Goal: Navigation & Orientation: Find specific page/section

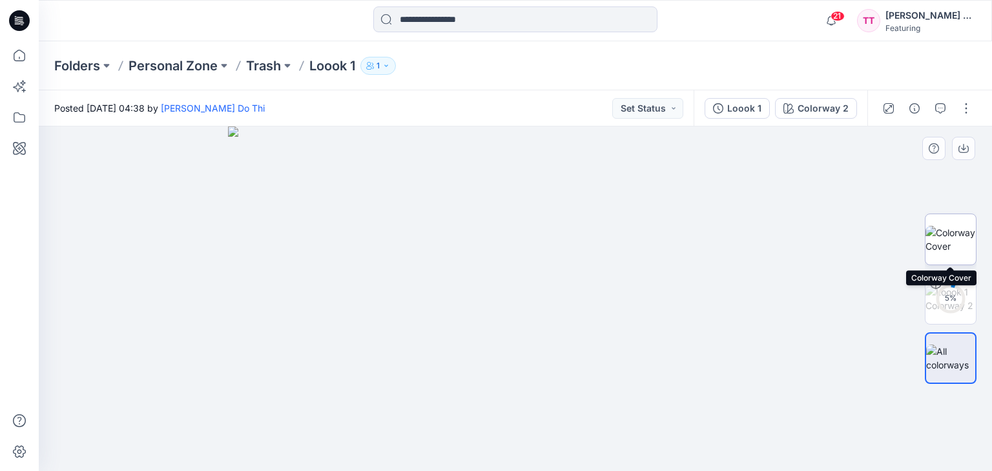
click at [950, 237] on img at bounding box center [950, 239] width 50 height 27
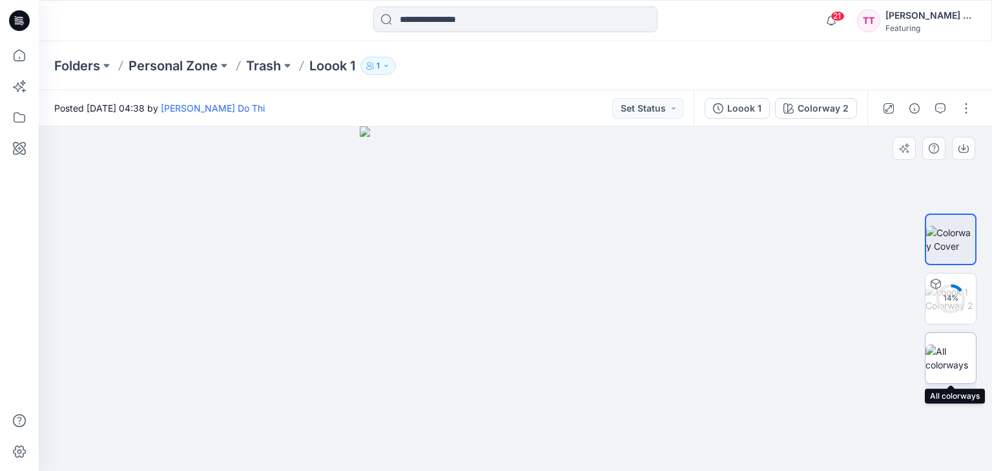
click at [955, 350] on img at bounding box center [950, 358] width 50 height 27
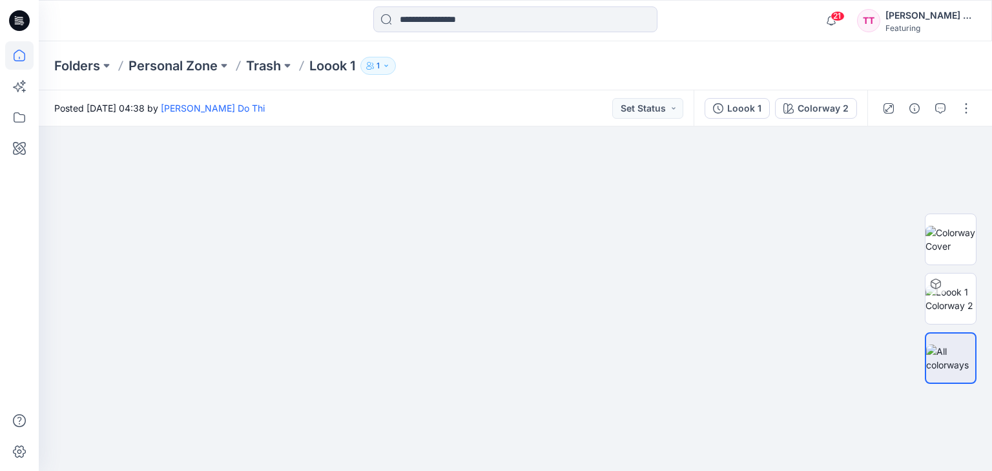
click at [19, 49] on icon at bounding box center [19, 55] width 28 height 28
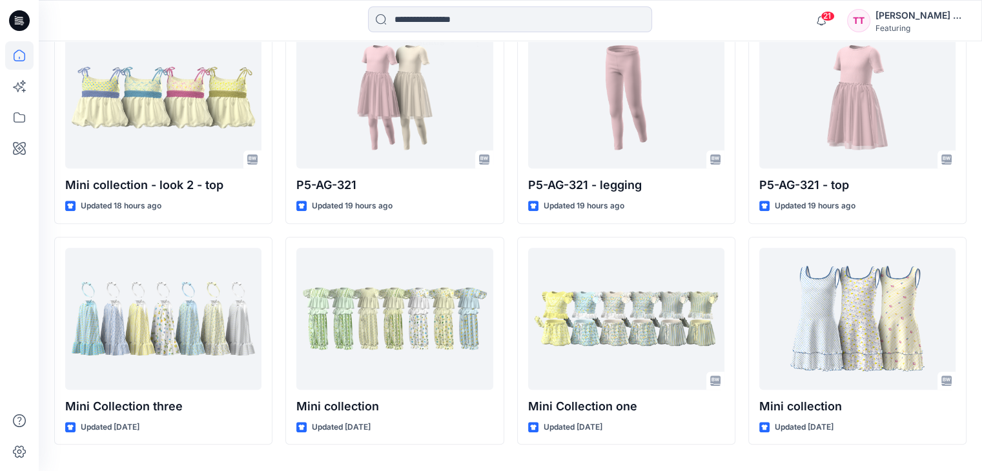
scroll to position [643, 0]
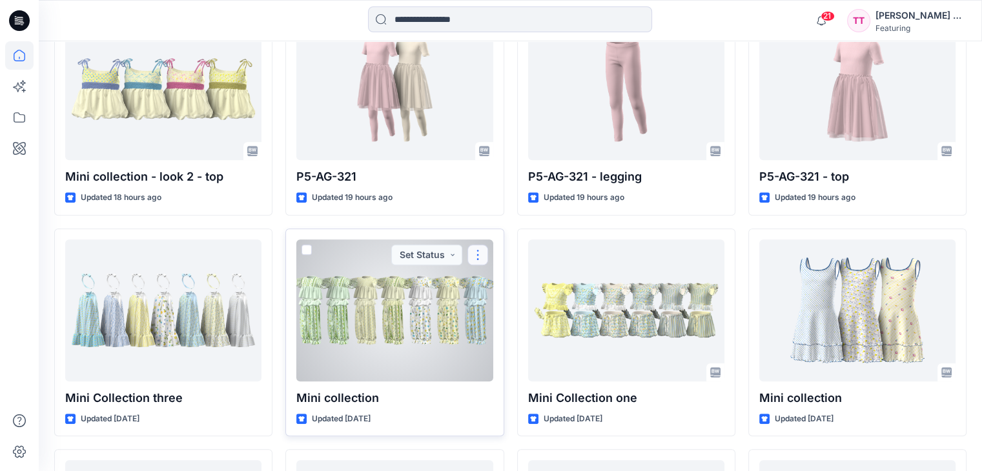
click at [478, 245] on button "button" at bounding box center [477, 255] width 21 height 21
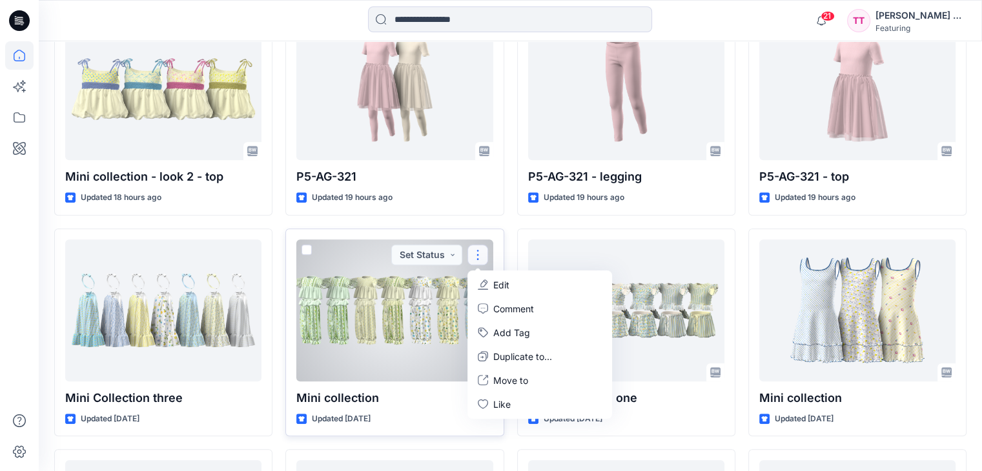
click at [392, 323] on div at bounding box center [394, 311] width 196 height 142
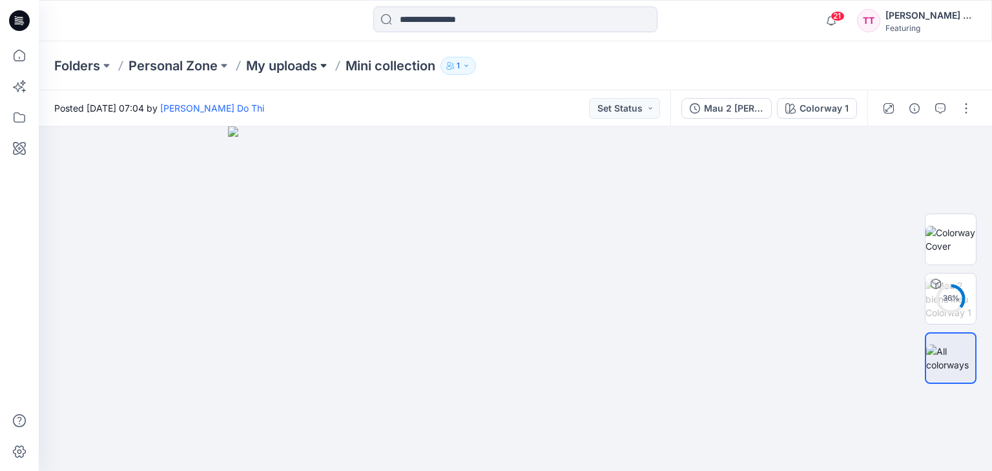
click at [325, 65] on button at bounding box center [323, 66] width 13 height 18
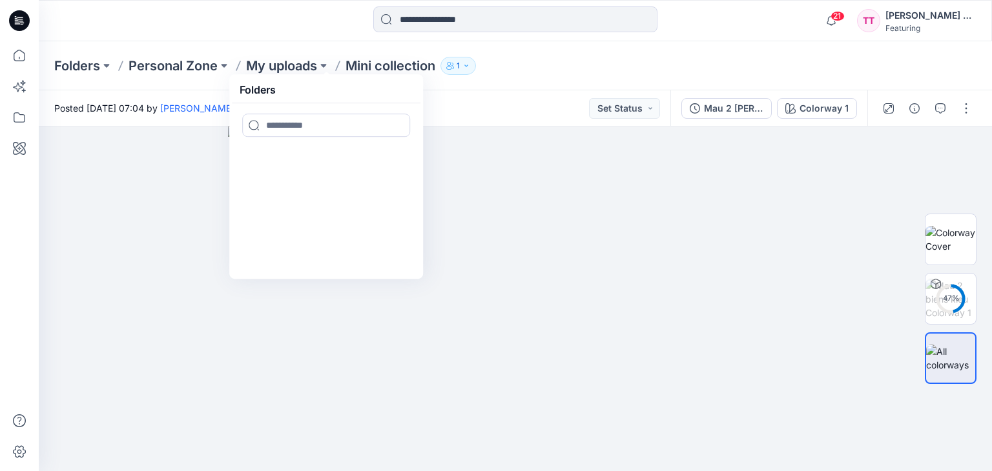
click at [468, 96] on div "Posted [DATE] 07:04 by [PERSON_NAME] Do Thi Set Status" at bounding box center [354, 108] width 631 height 36
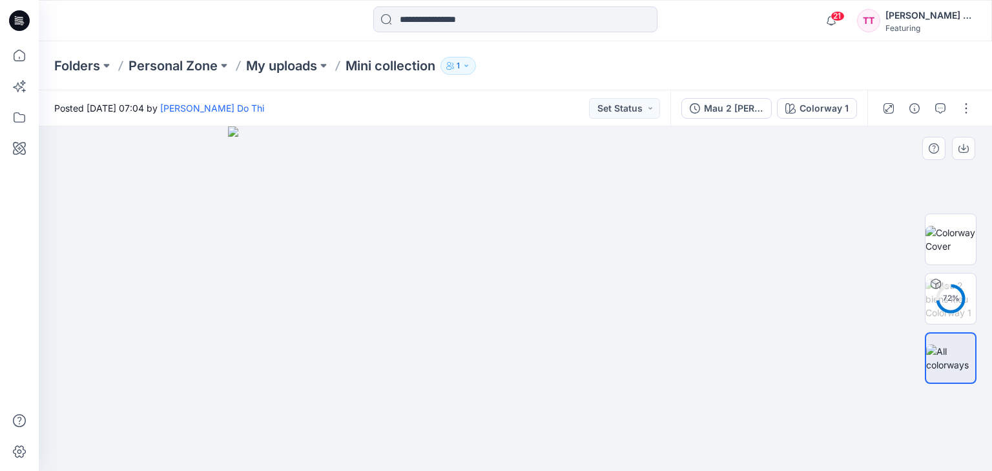
click at [487, 251] on img at bounding box center [515, 299] width 574 height 345
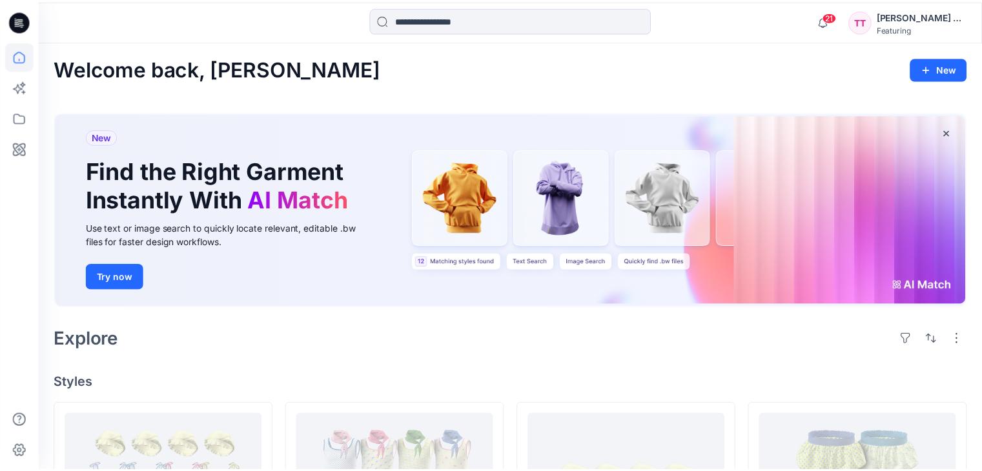
scroll to position [643, 0]
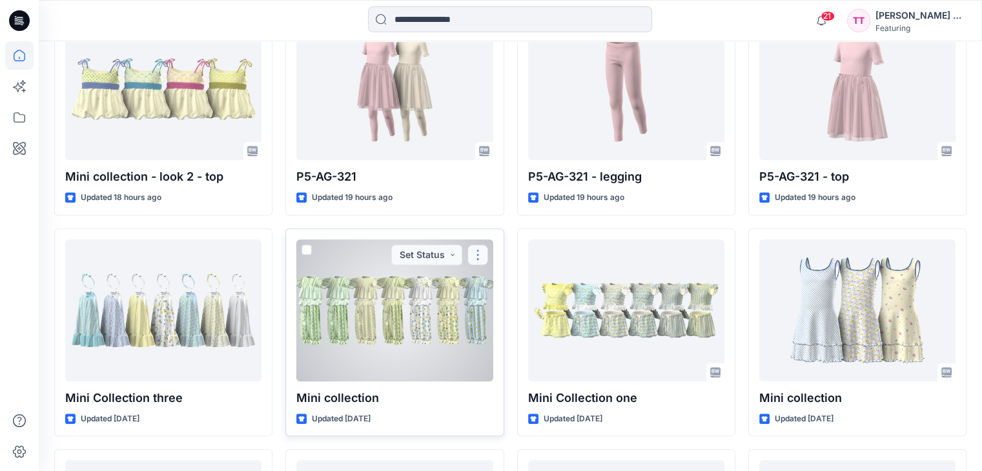
click at [475, 245] on button "button" at bounding box center [477, 255] width 21 height 21
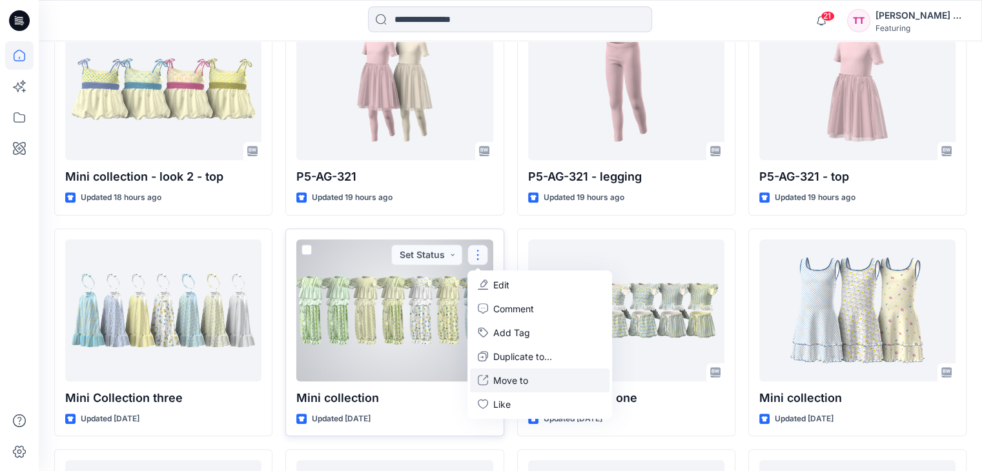
click at [519, 374] on p "Move to" at bounding box center [510, 381] width 35 height 14
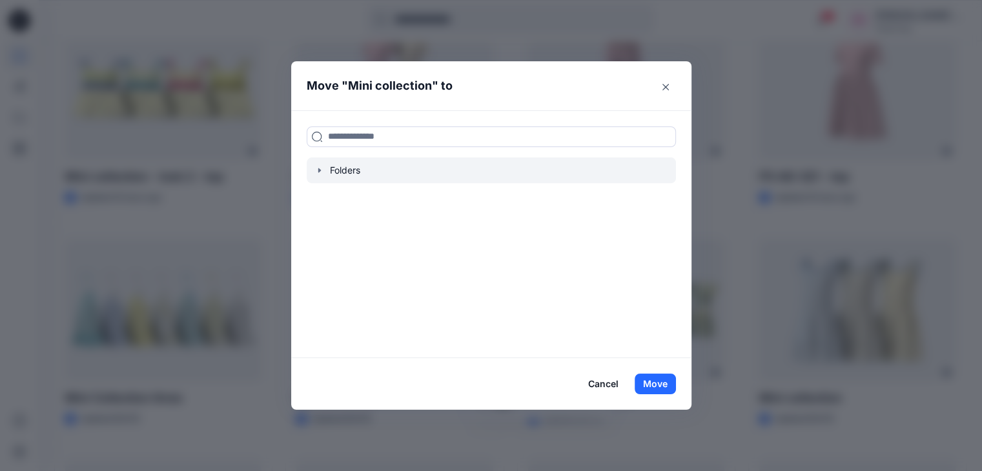
click at [383, 163] on div at bounding box center [491, 171] width 369 height 26
click at [357, 167] on div at bounding box center [491, 171] width 369 height 26
click at [320, 170] on icon "button" at bounding box center [319, 170] width 3 height 5
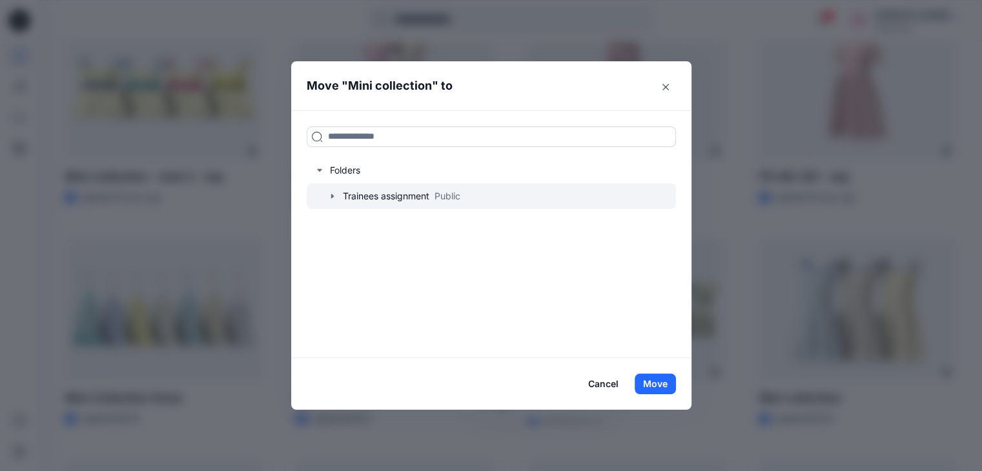
click at [353, 197] on div at bounding box center [491, 196] width 369 height 26
click at [624, 199] on div at bounding box center [491, 196] width 369 height 26
click at [338, 194] on icon "button" at bounding box center [332, 196] width 10 height 10
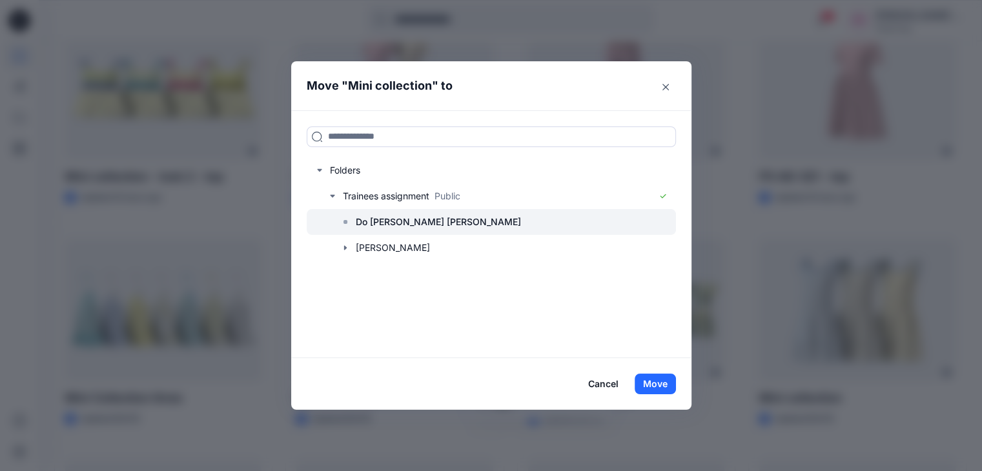
click at [370, 218] on p "Do [PERSON_NAME] [PERSON_NAME]" at bounding box center [438, 221] width 165 height 15
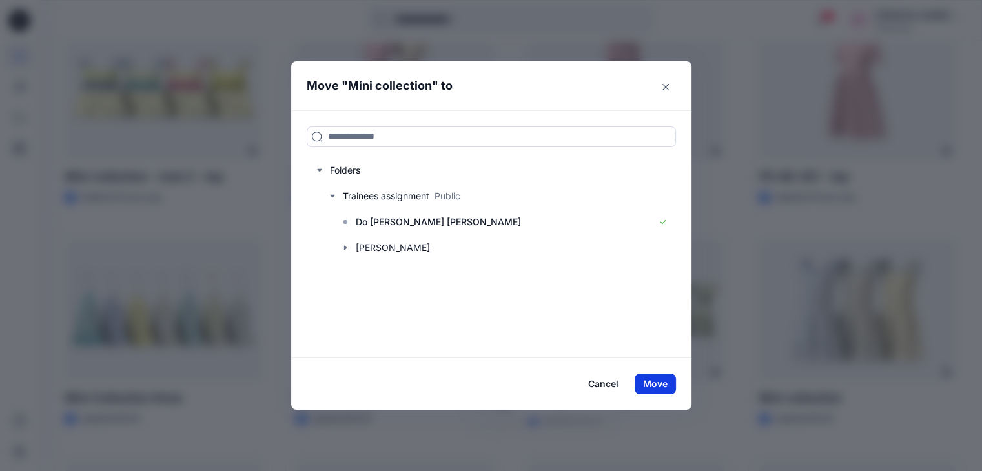
click at [664, 380] on button "Move" at bounding box center [655, 384] width 41 height 21
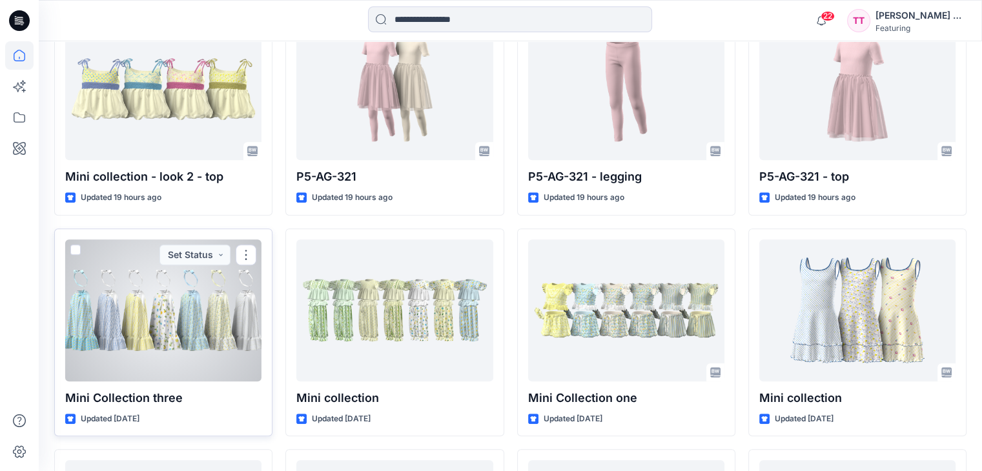
click at [203, 290] on div at bounding box center [163, 311] width 196 height 142
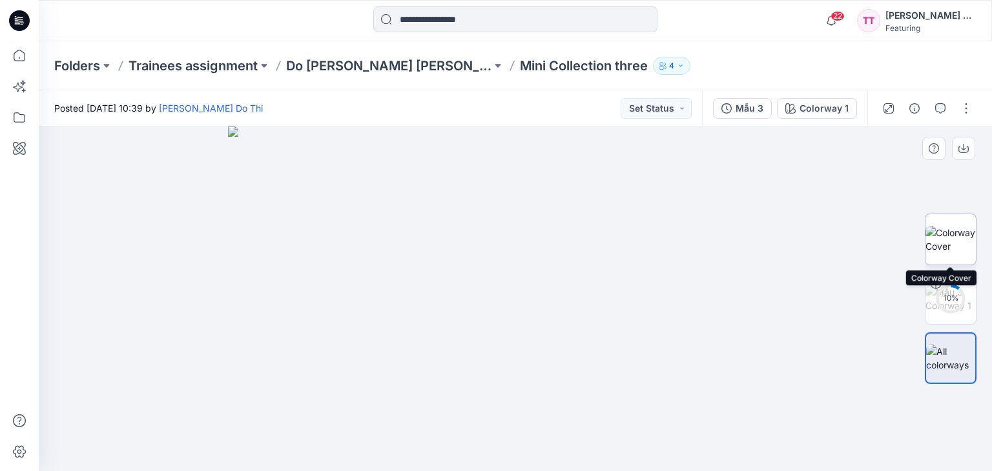
click at [949, 230] on img at bounding box center [950, 239] width 50 height 27
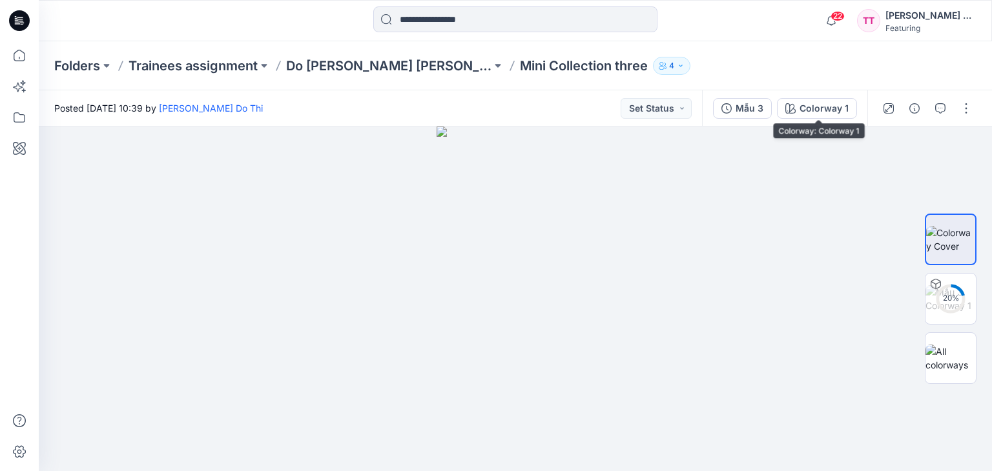
click at [816, 103] on div "Colorway 1" at bounding box center [823, 108] width 49 height 14
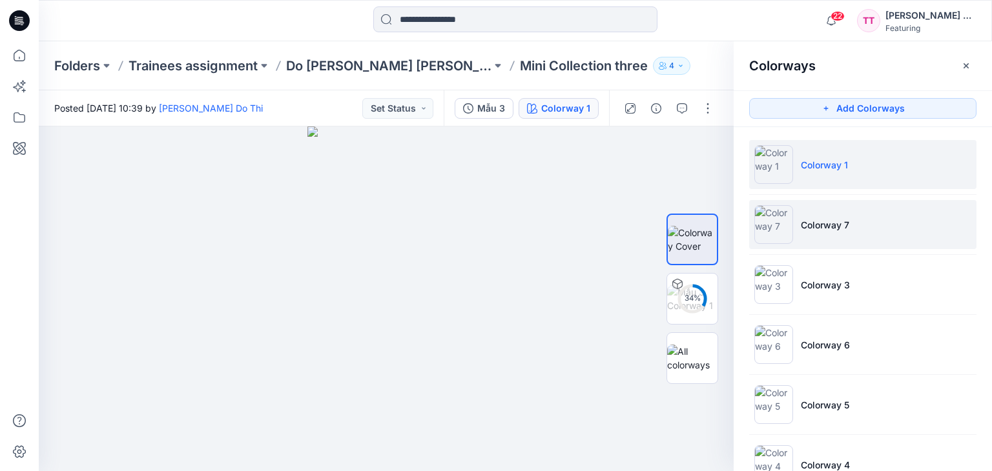
click at [804, 234] on li "Colorway 7" at bounding box center [862, 224] width 227 height 49
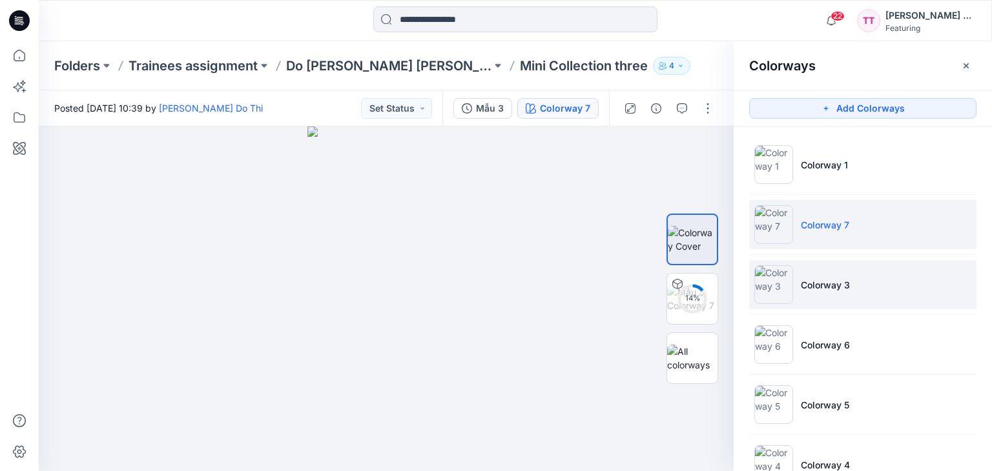
click at [778, 296] on img at bounding box center [773, 284] width 39 height 39
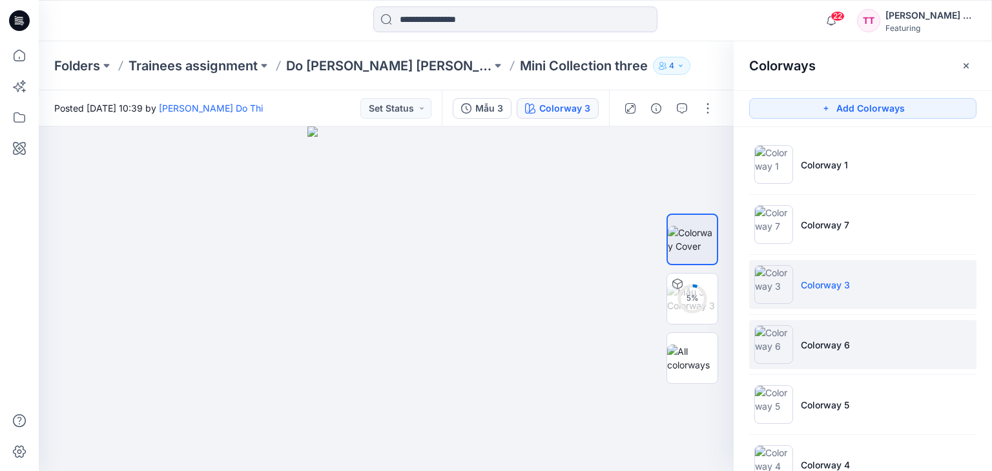
click at [784, 340] on img at bounding box center [773, 344] width 39 height 39
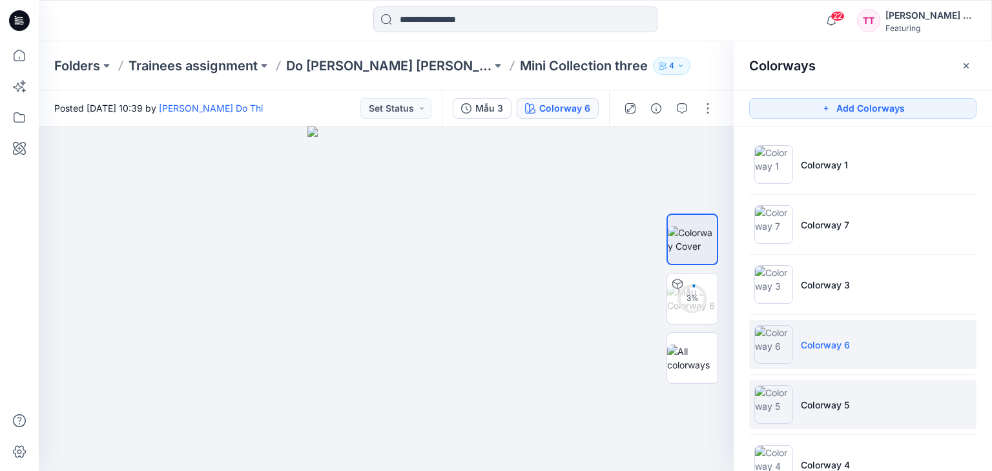
click at [796, 403] on li "Colorway 5" at bounding box center [862, 404] width 227 height 49
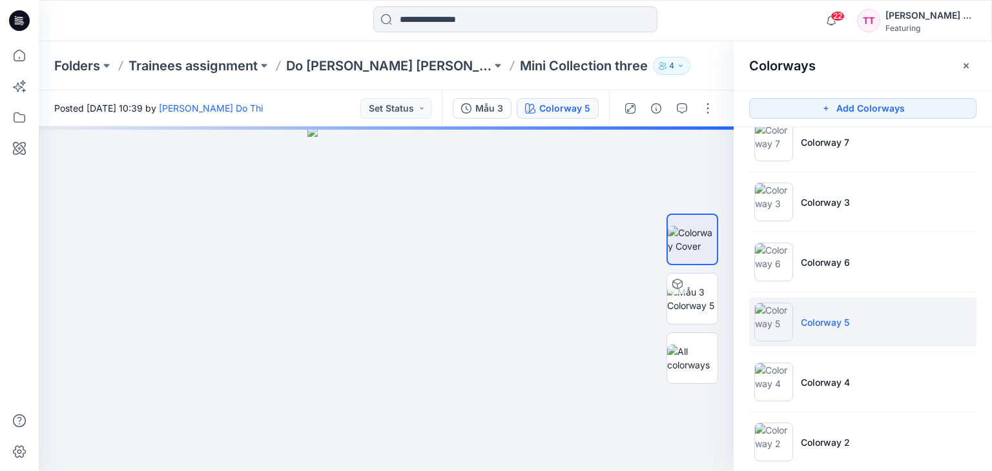
scroll to position [101, 0]
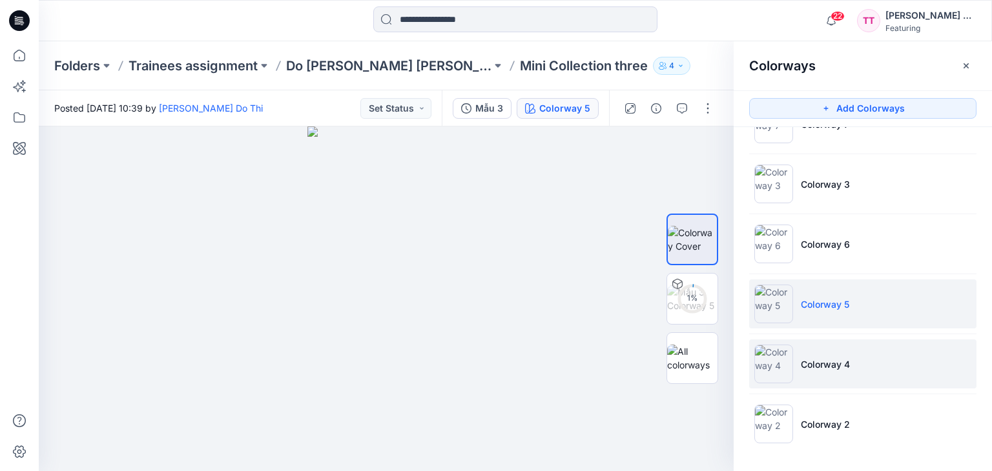
click at [790, 354] on img at bounding box center [773, 364] width 39 height 39
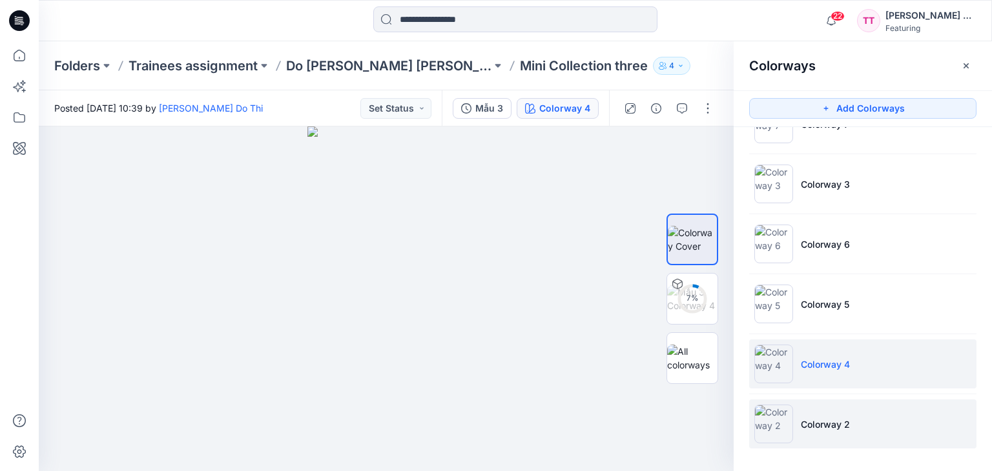
click at [784, 429] on img at bounding box center [773, 424] width 39 height 39
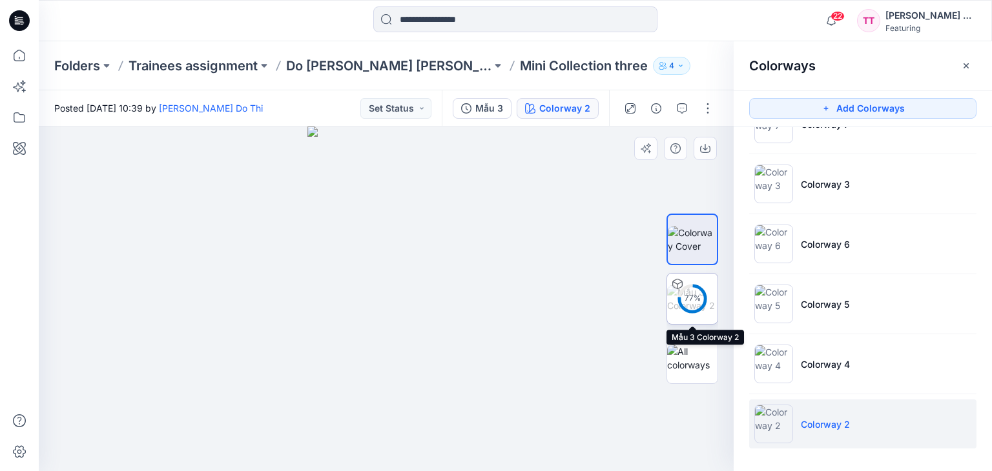
click at [688, 302] on div "77 %" at bounding box center [692, 298] width 31 height 11
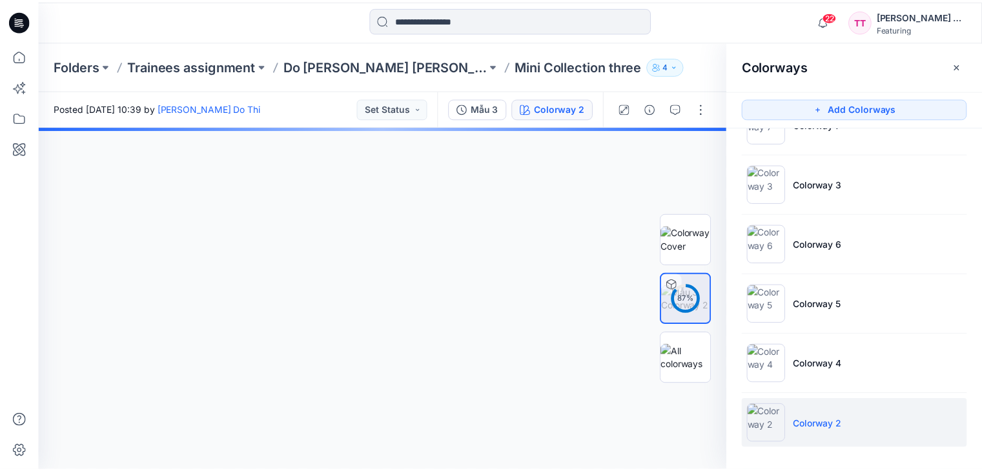
scroll to position [643, 0]
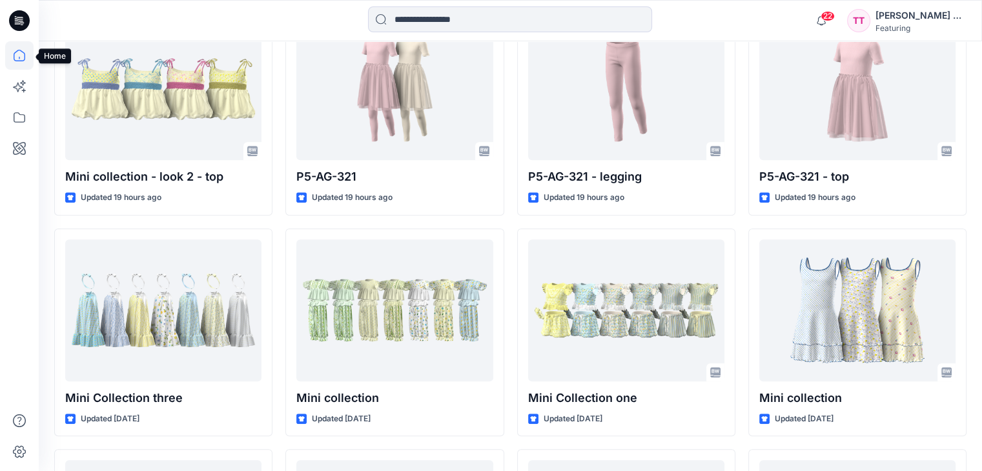
click at [18, 55] on icon at bounding box center [19, 55] width 28 height 28
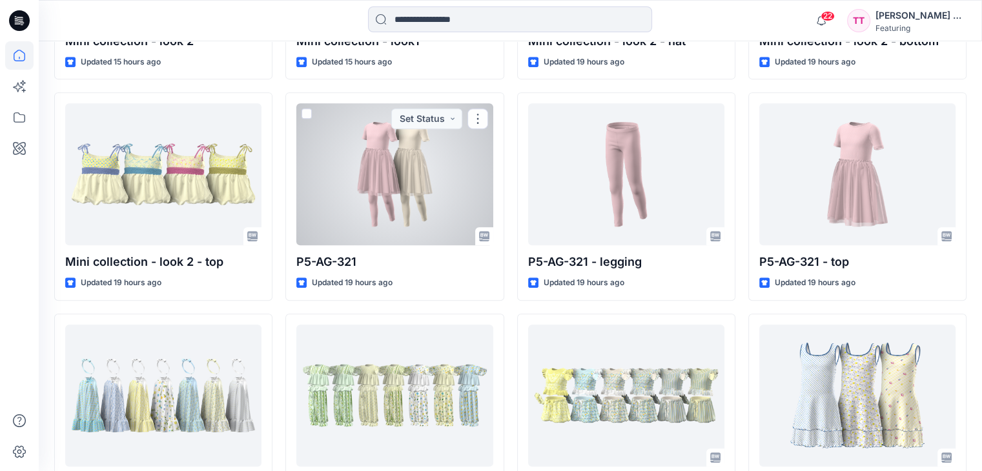
scroll to position [578, 0]
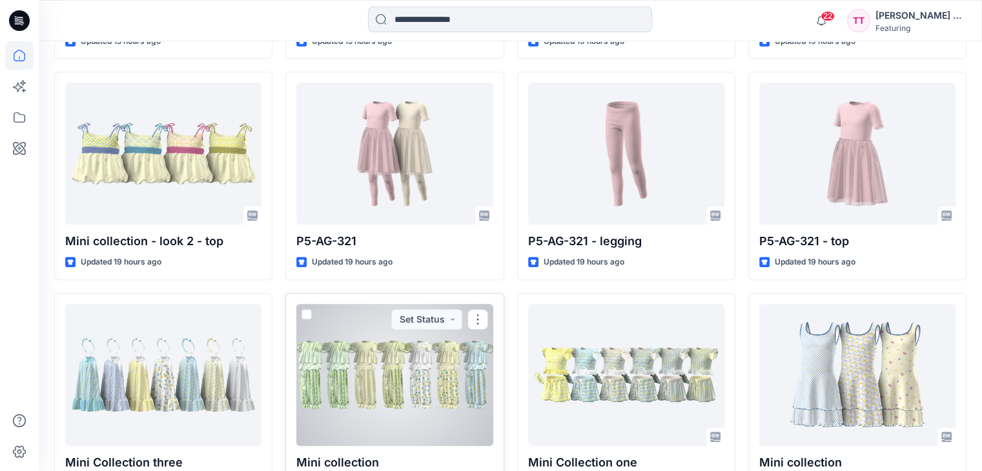
click at [361, 357] on div at bounding box center [394, 375] width 196 height 142
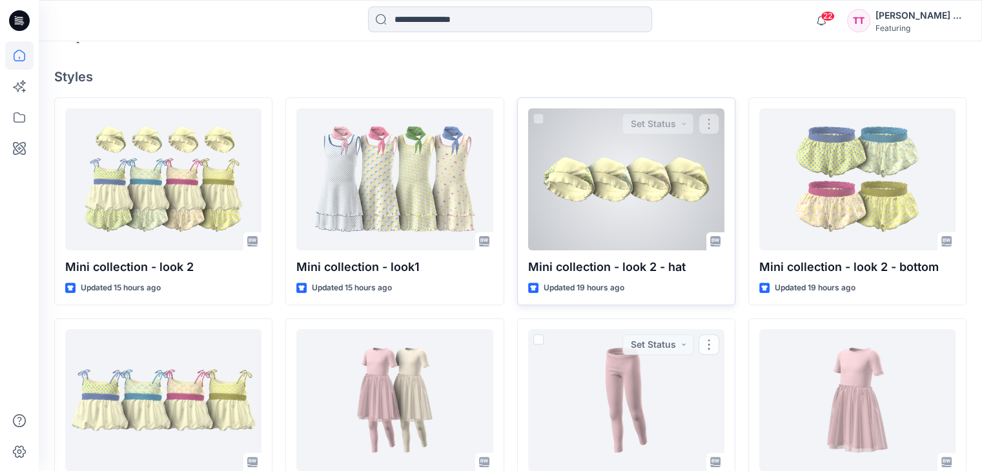
scroll to position [320, 0]
